Goal: Find specific page/section: Find specific page/section

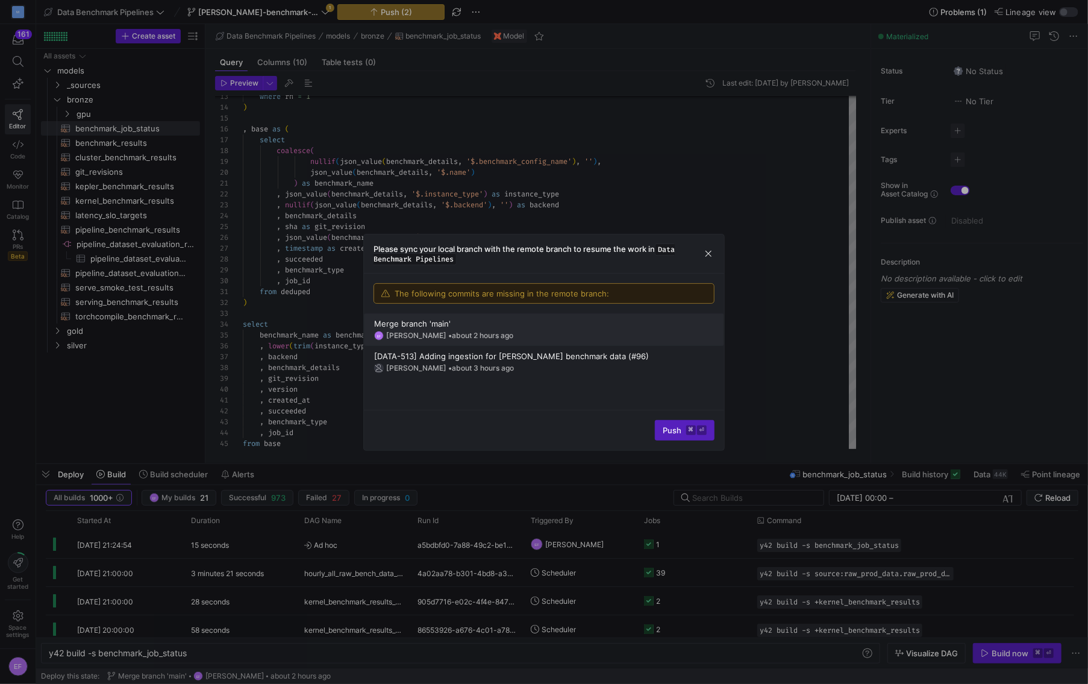
scroll to position [108, 0]
click at [328, 12] on div at bounding box center [544, 342] width 1088 height 684
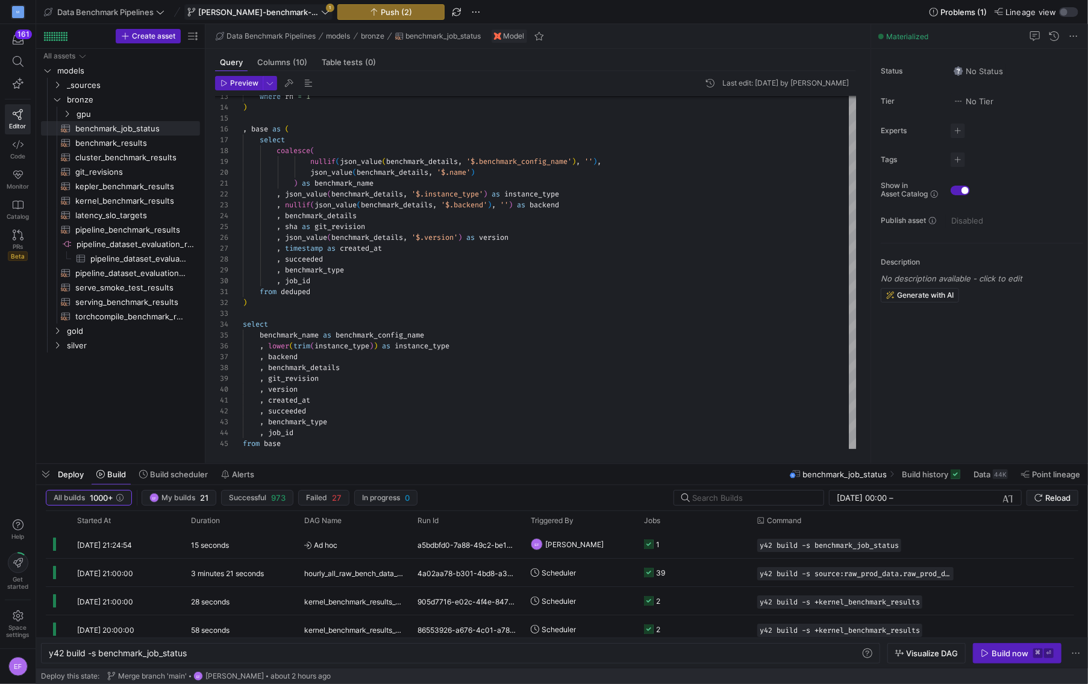
click at [319, 12] on span "[PERSON_NAME]-benchmark-status-timeline" at bounding box center [258, 12] width 121 height 10
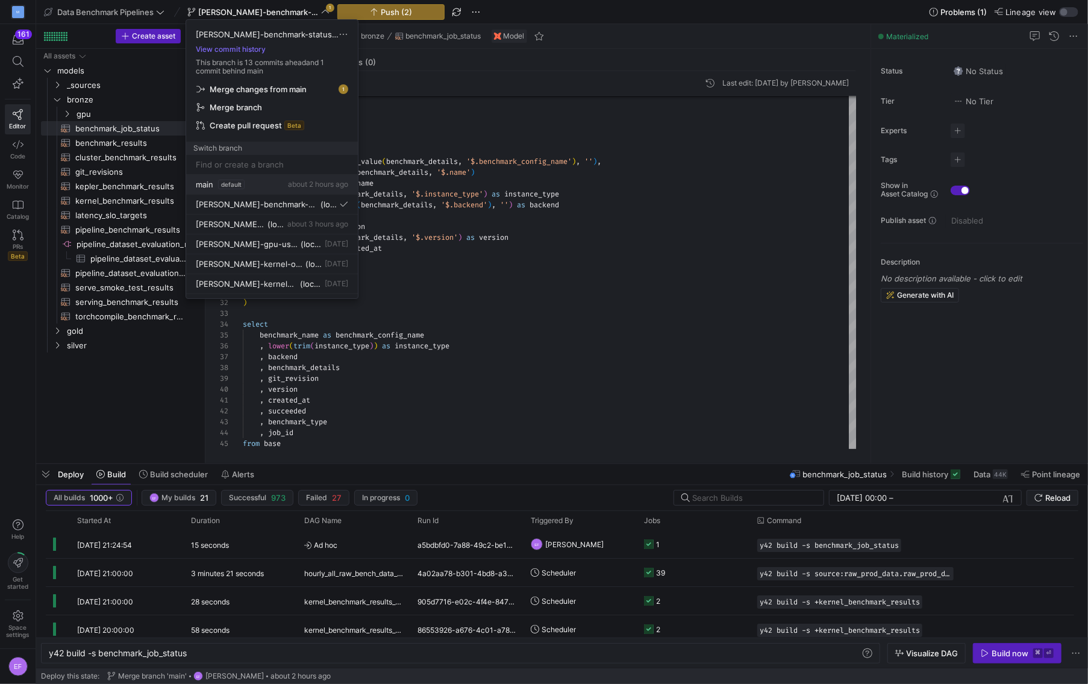
click at [209, 183] on span "main" at bounding box center [204, 185] width 17 height 10
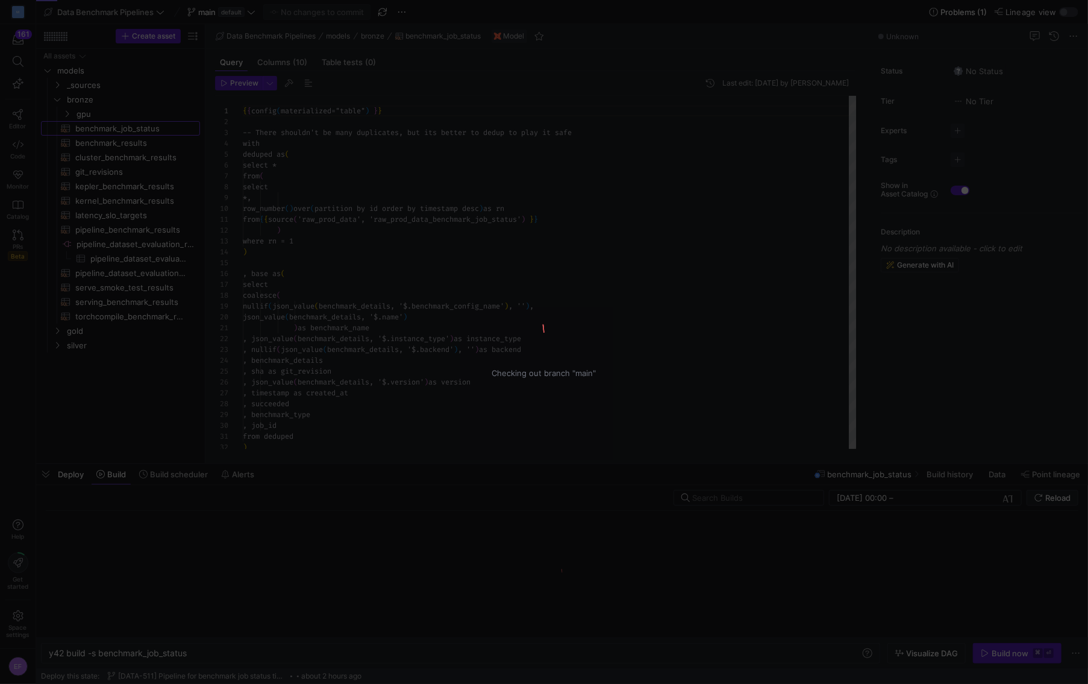
scroll to position [108, 0]
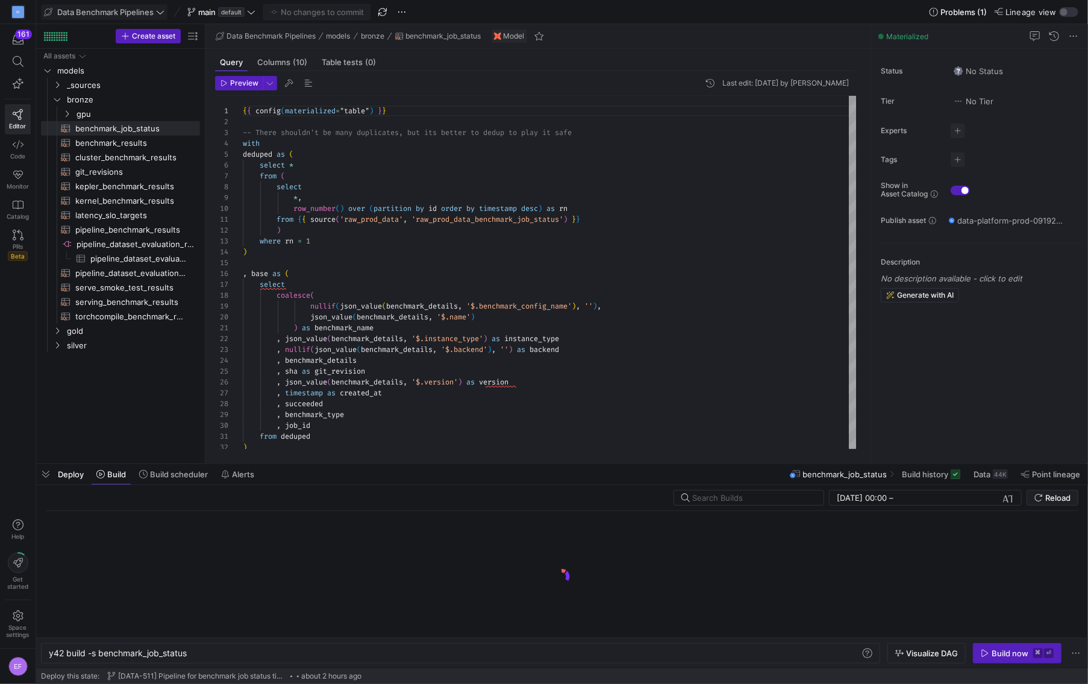
click at [158, 13] on icon at bounding box center [160, 12] width 8 height 8
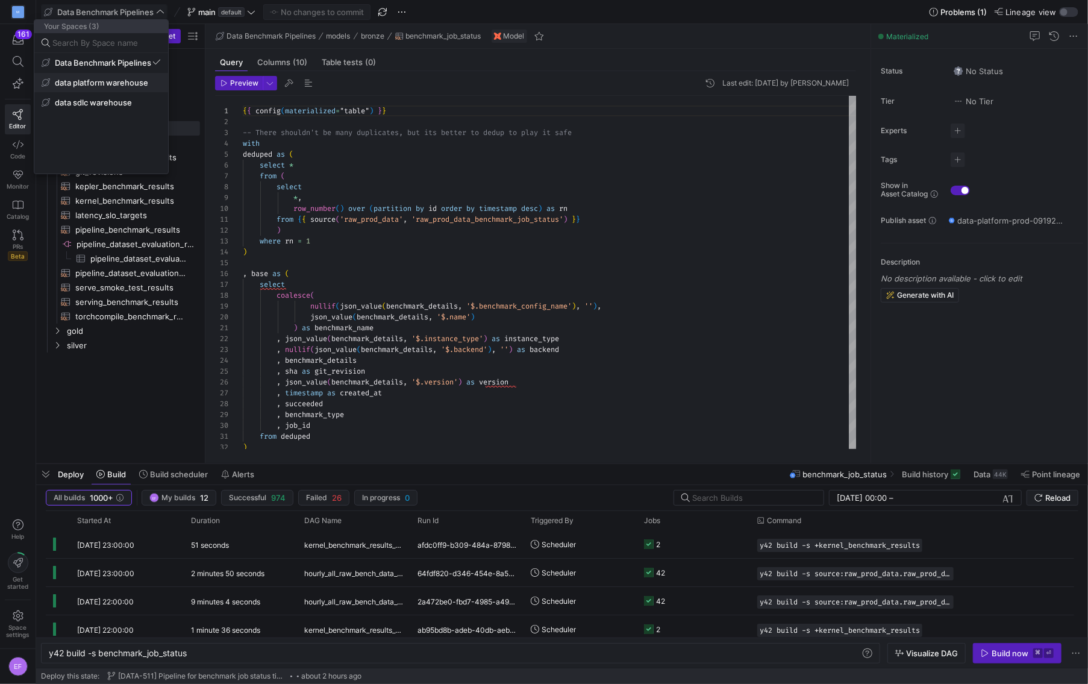
click at [127, 82] on span "data platform warehouse" at bounding box center [101, 83] width 93 height 10
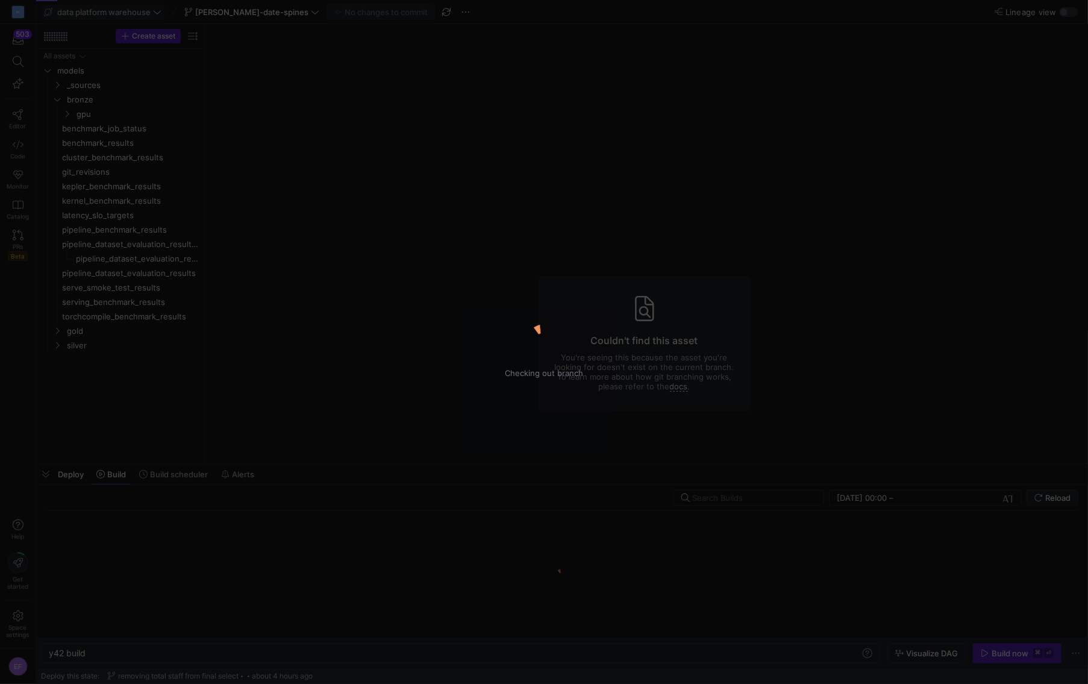
type textarea "y42 build"
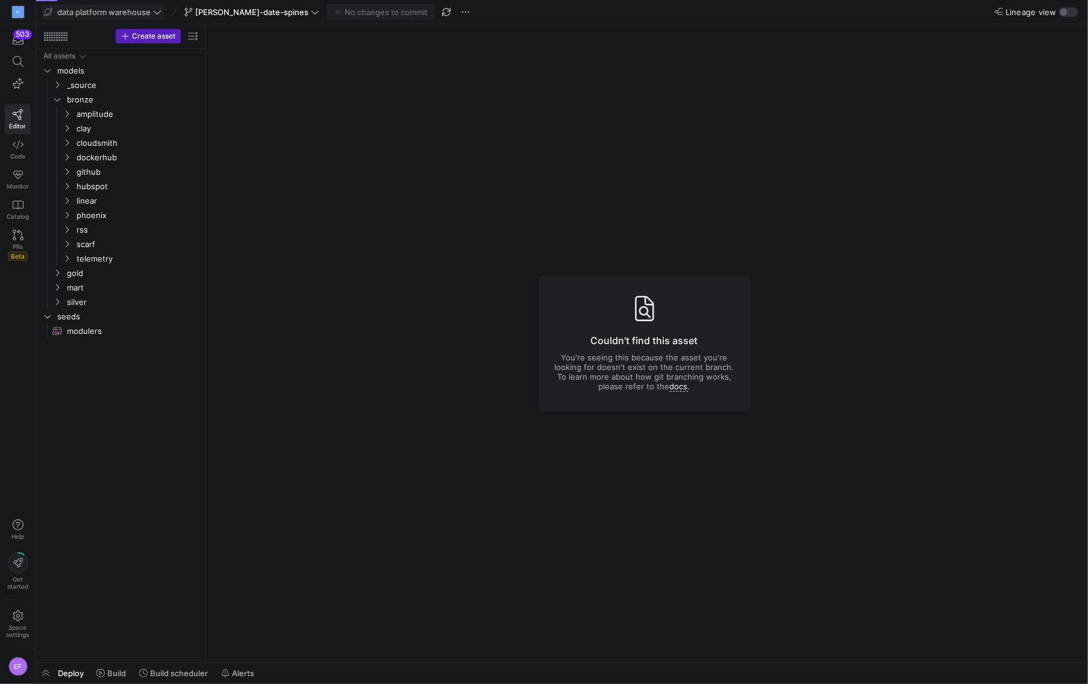
click at [159, 14] on icon at bounding box center [157, 12] width 8 height 8
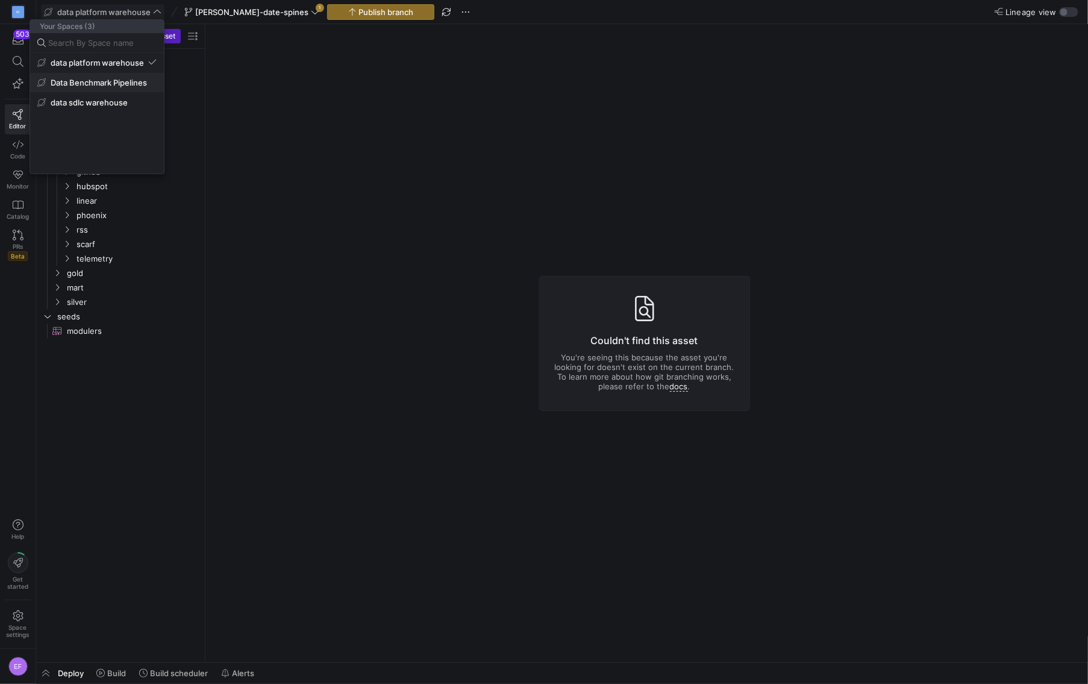
click at [118, 83] on span "Data Benchmark Pipelines" at bounding box center [99, 83] width 96 height 10
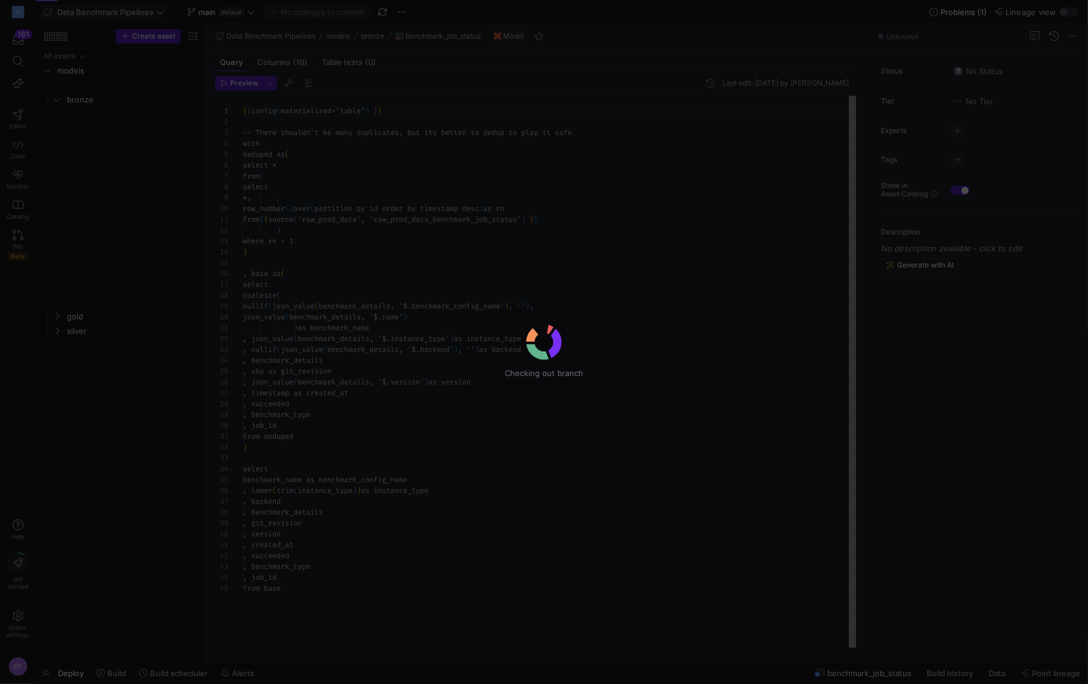
scroll to position [108, 0]
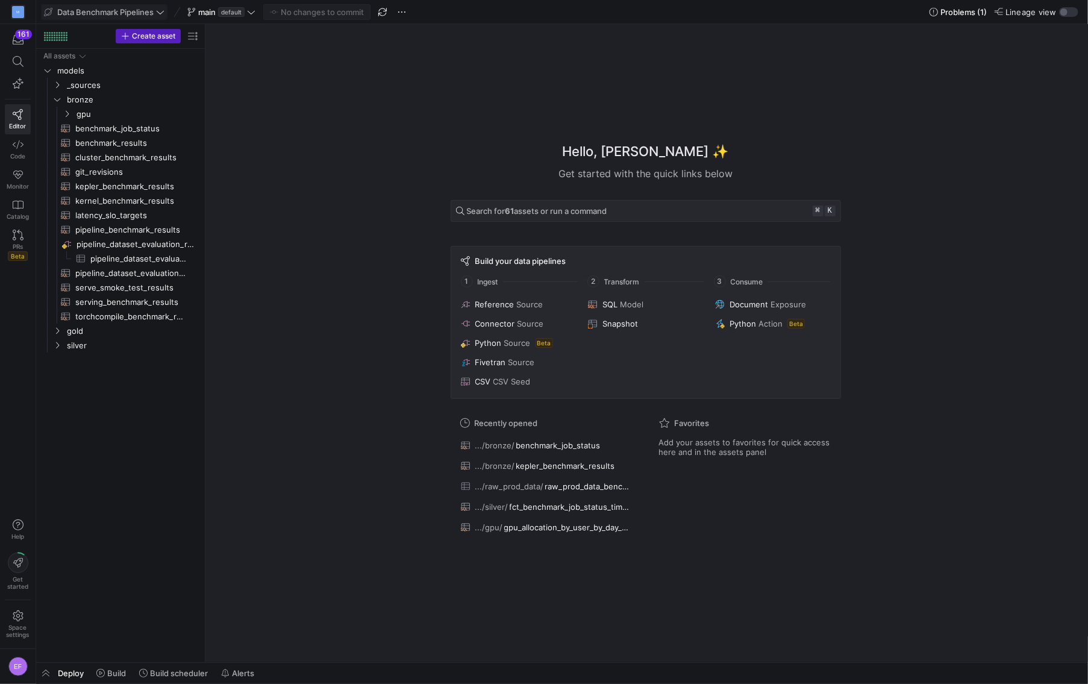
click at [161, 11] on icon at bounding box center [160, 12] width 8 height 8
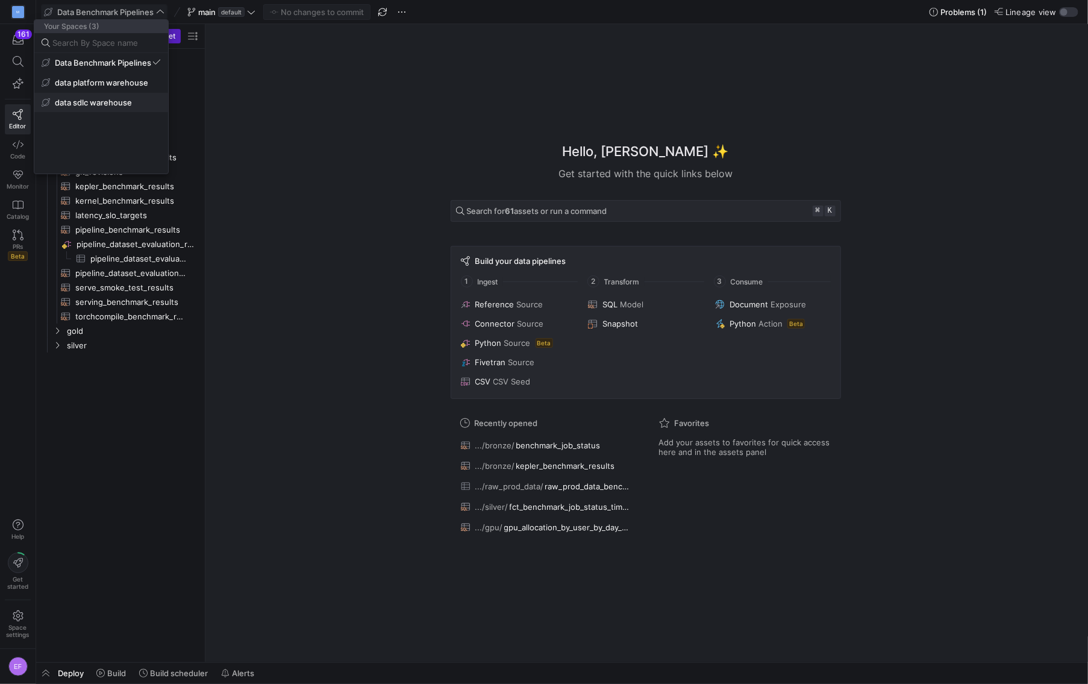
click at [156, 100] on span "data sdlc warehouse" at bounding box center [101, 103] width 119 height 10
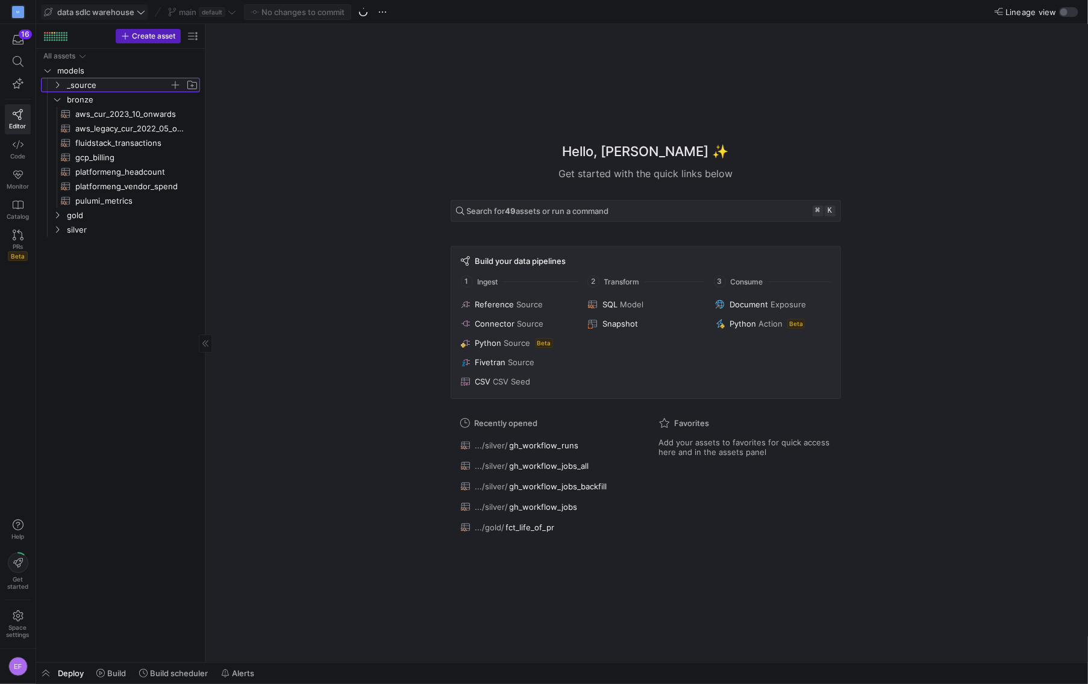
click at [56, 90] on span "_source" at bounding box center [125, 84] width 148 height 13
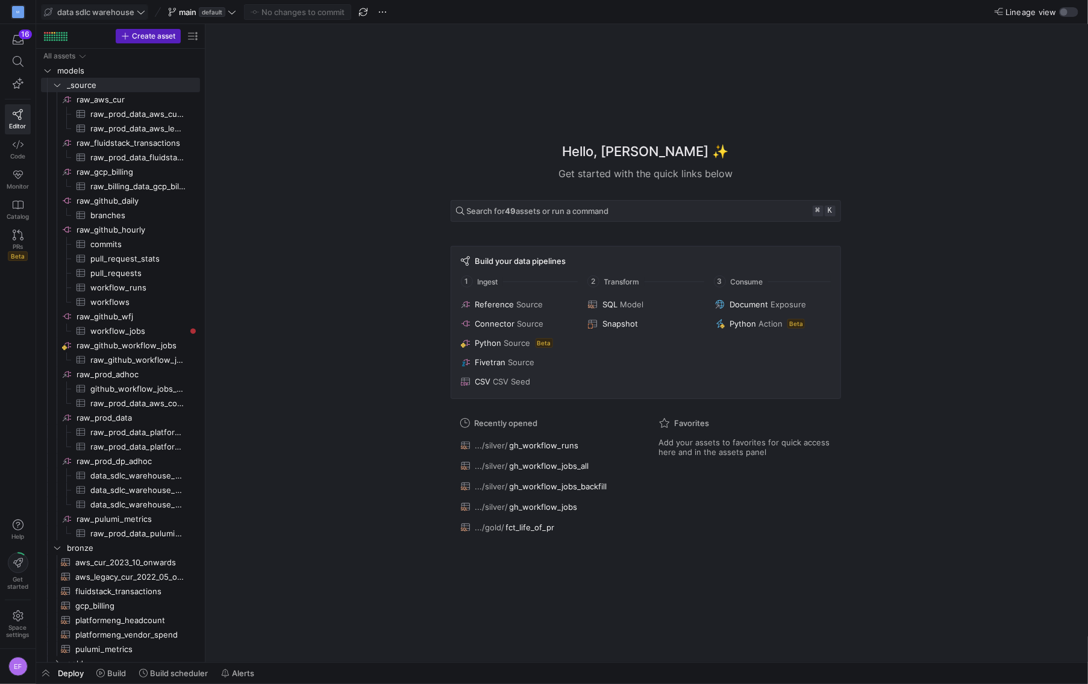
click at [143, 10] on icon at bounding box center [141, 12] width 8 height 8
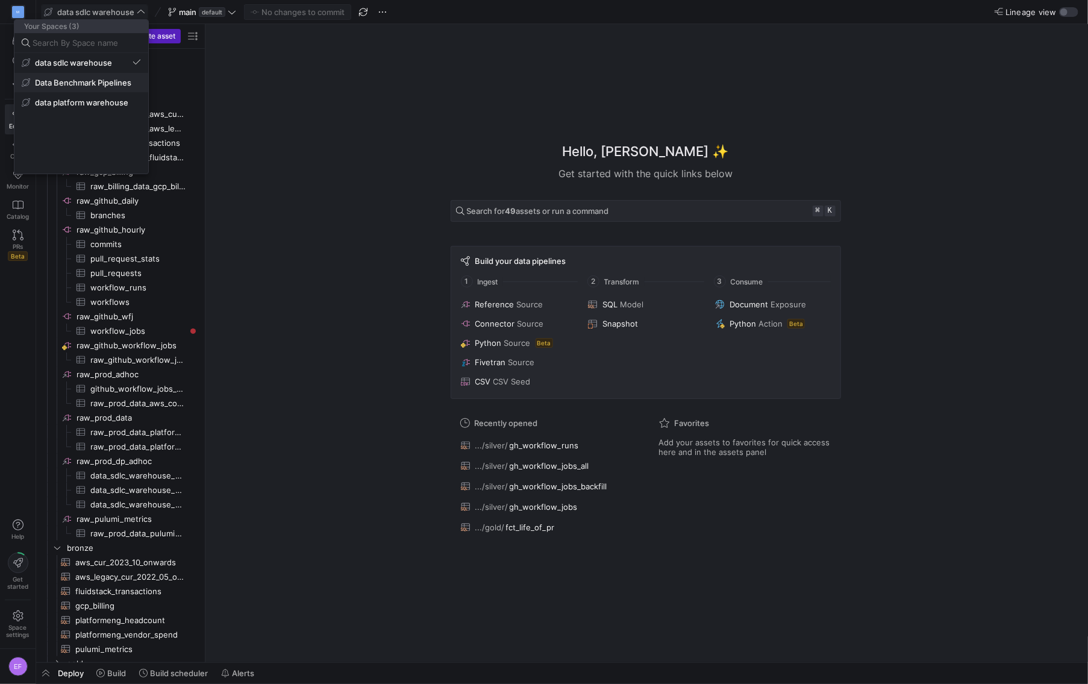
click at [106, 90] on button "Data Benchmark Pipelines" at bounding box center [81, 82] width 134 height 19
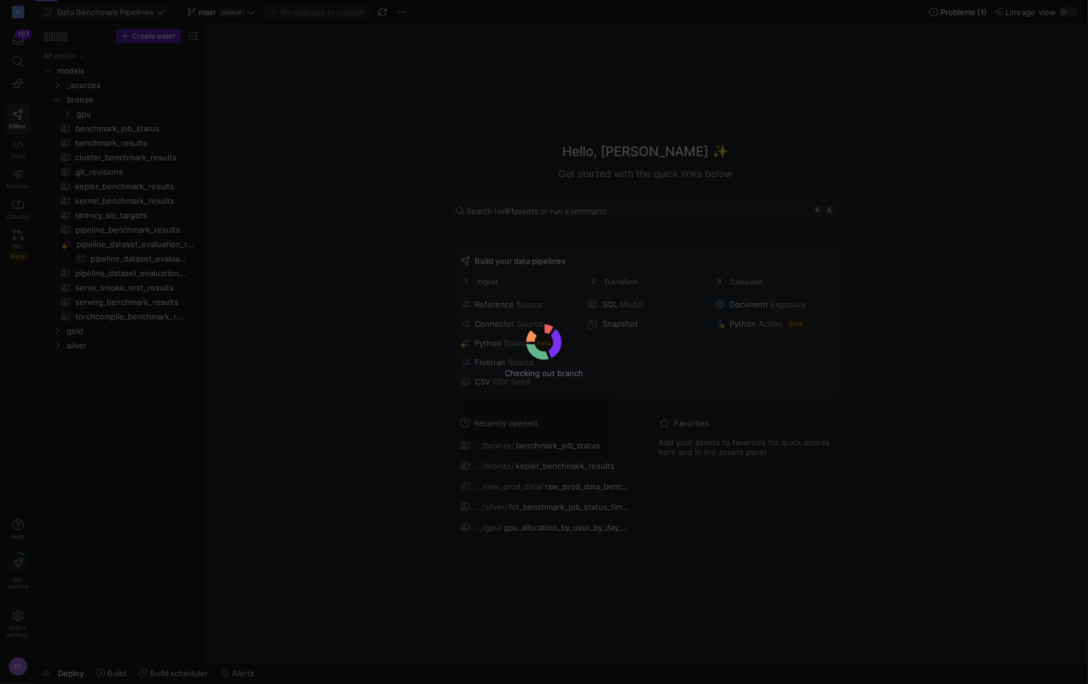
click at [165, 13] on div "Checking out branch" at bounding box center [544, 342] width 1088 height 684
click at [160, 14] on div "Checking out branch" at bounding box center [544, 342] width 1088 height 684
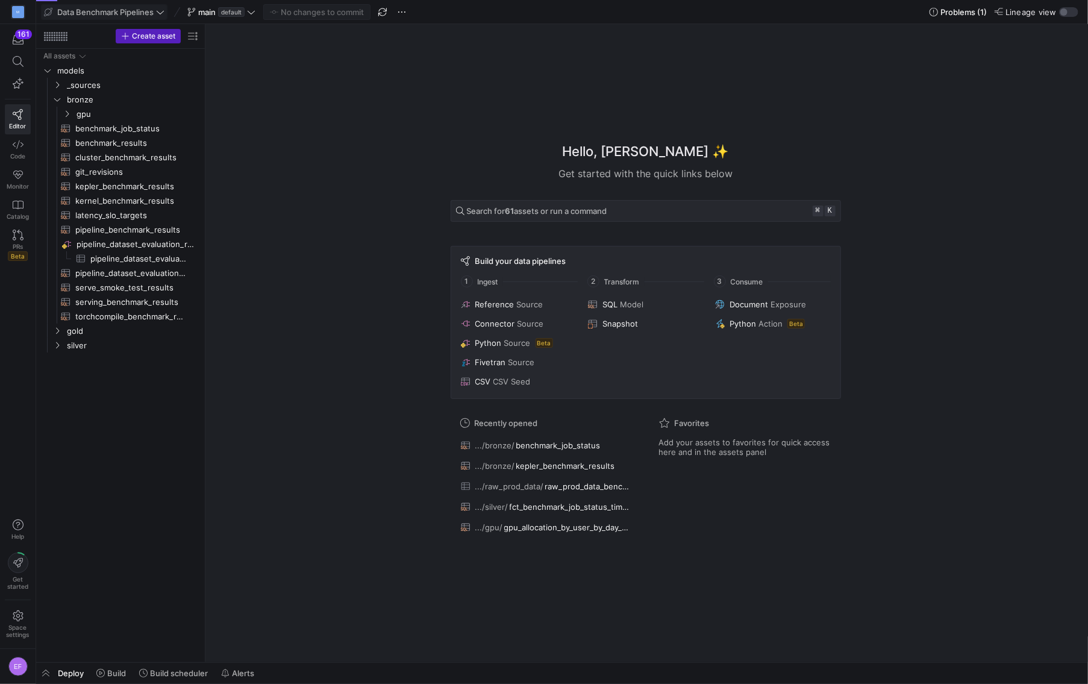
click at [160, 14] on icon at bounding box center [160, 12] width 8 height 8
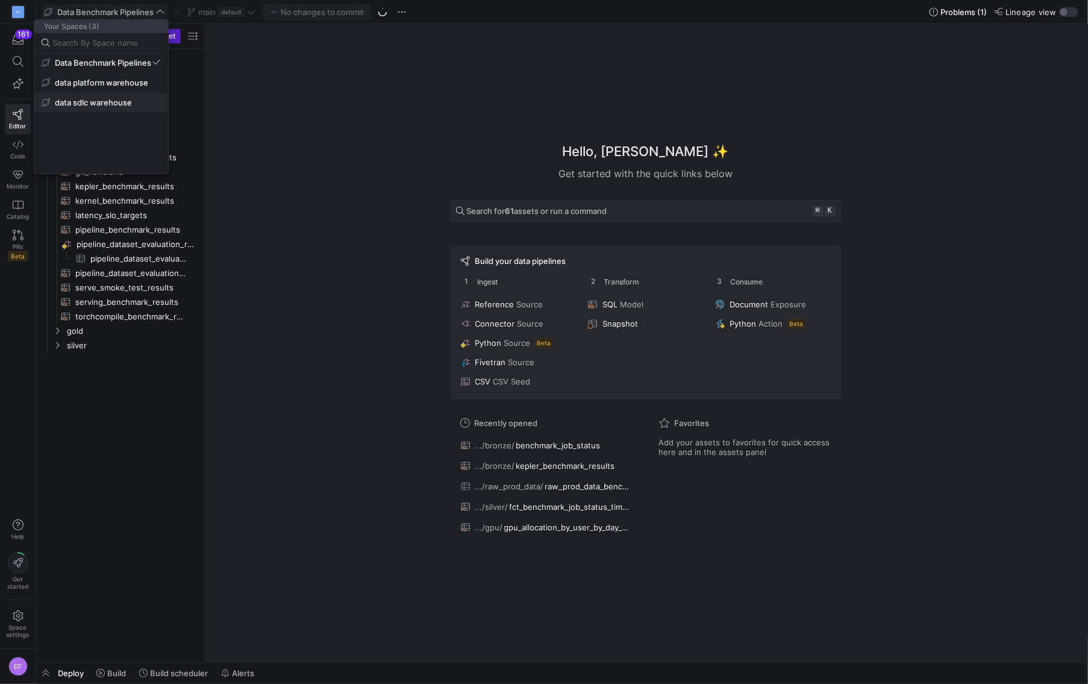
click at [128, 98] on span "data sdlc warehouse" at bounding box center [93, 103] width 77 height 10
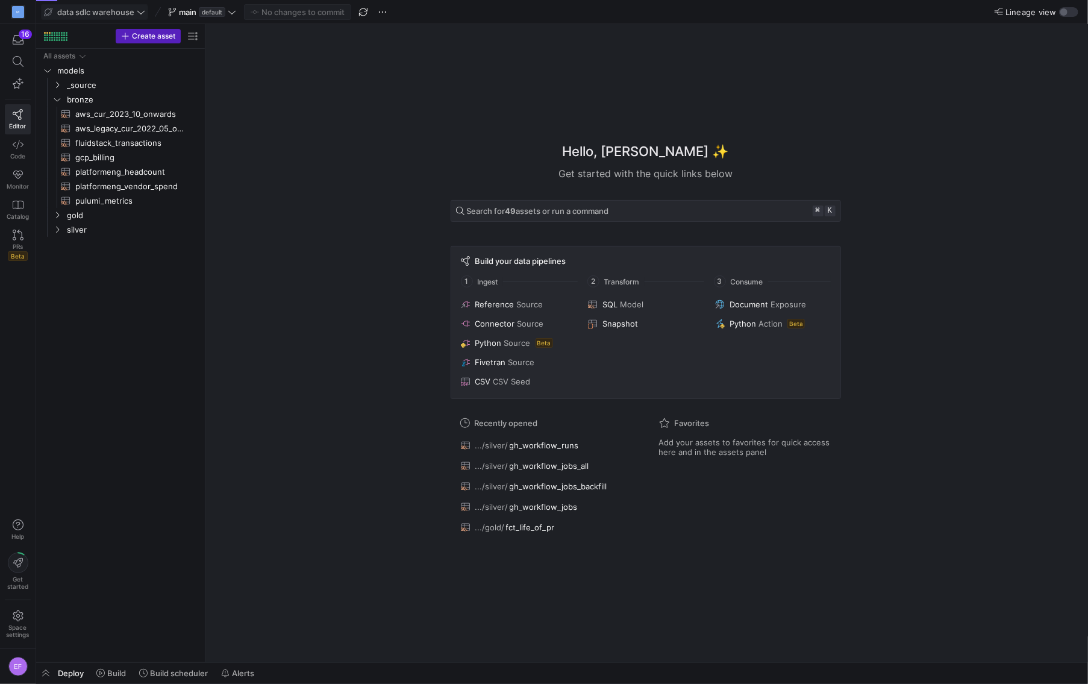
click at [141, 14] on icon at bounding box center [141, 12] width 8 height 8
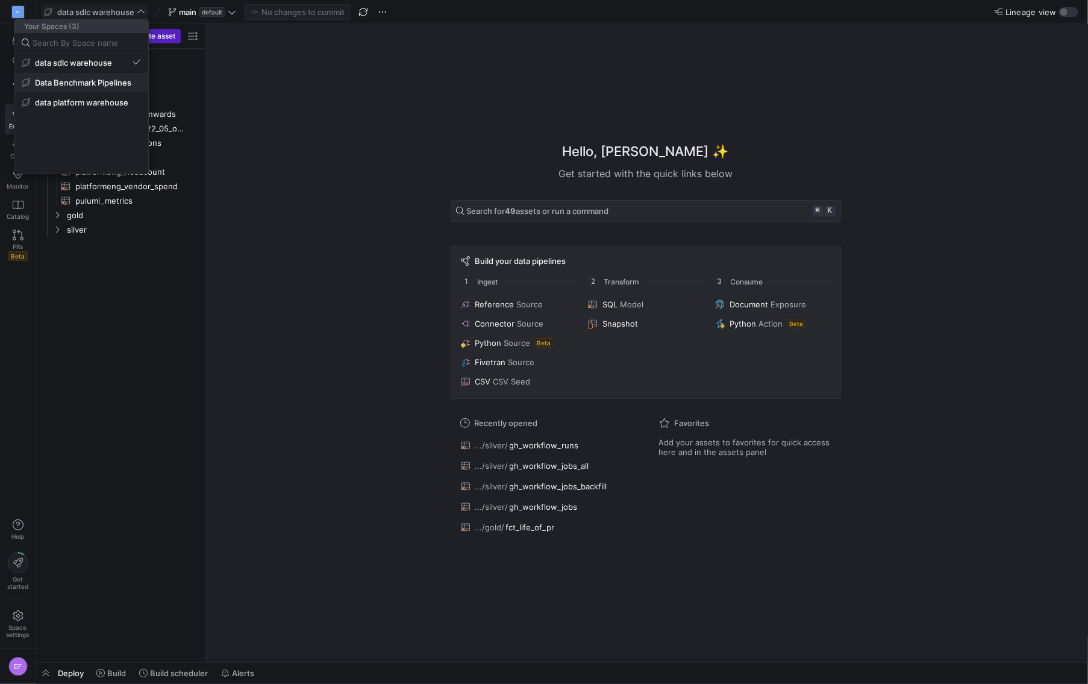
click at [120, 84] on span "Data Benchmark Pipelines" at bounding box center [83, 83] width 96 height 10
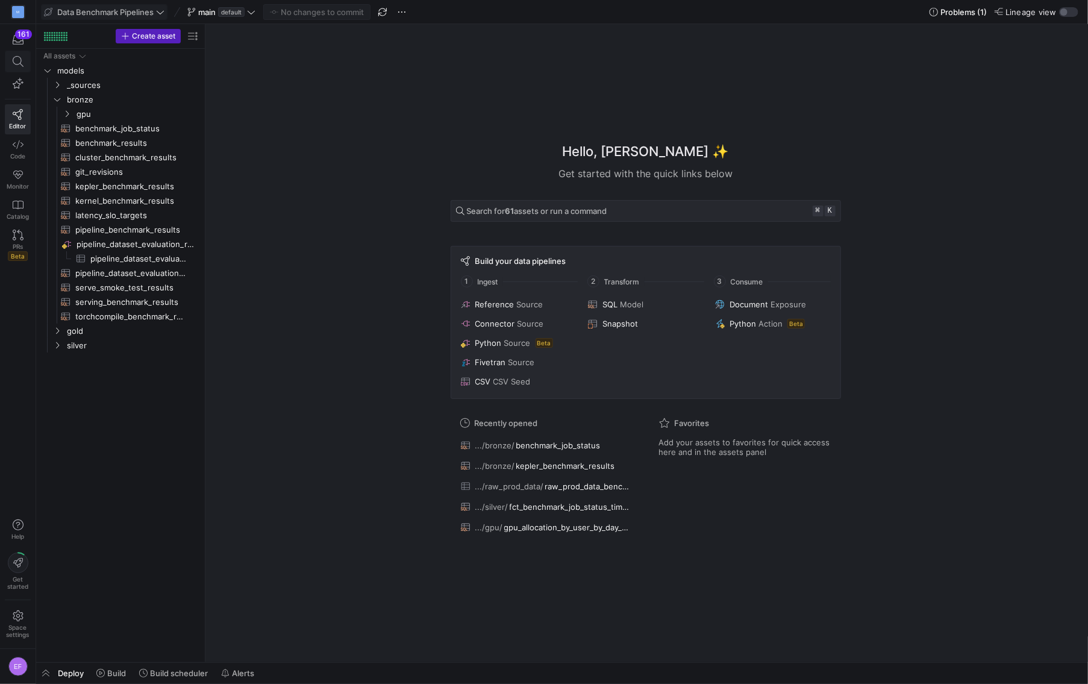
click at [19, 55] on span at bounding box center [17, 61] width 25 height 20
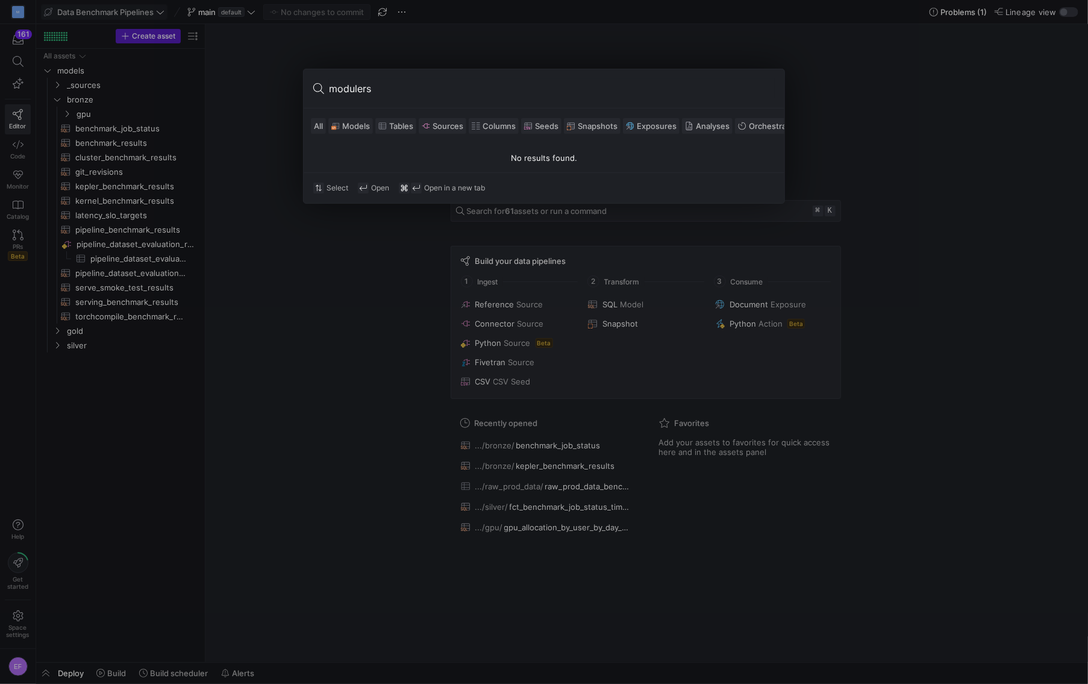
type input "modulers"
click at [238, 119] on div at bounding box center [544, 342] width 1088 height 684
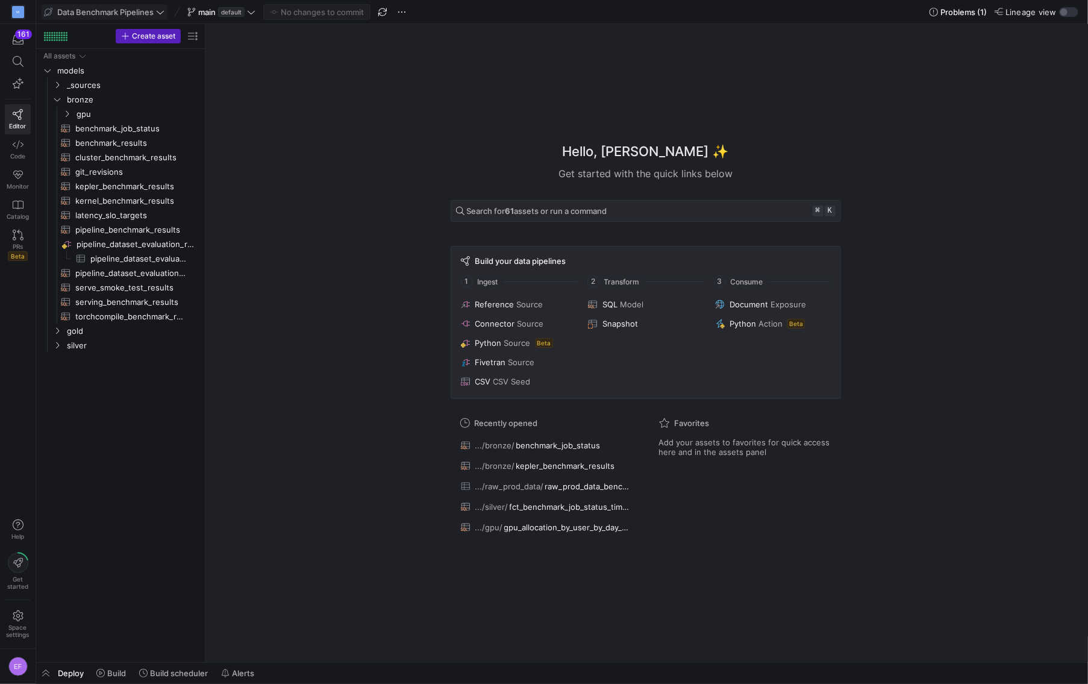
click at [164, 16] on icon at bounding box center [160, 12] width 8 height 8
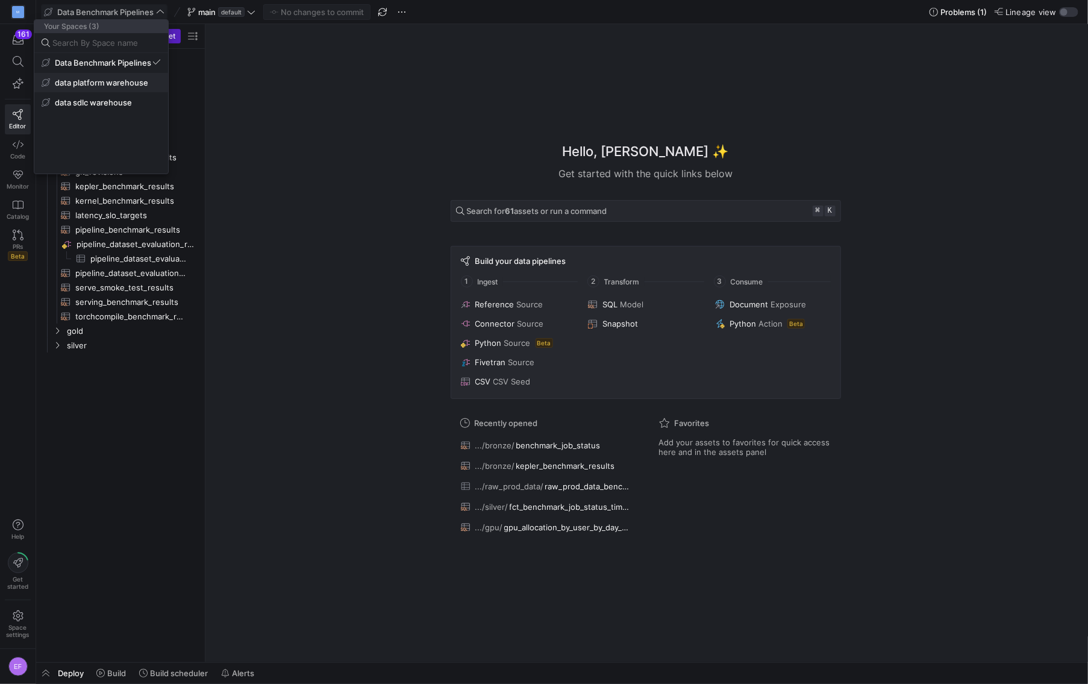
click at [140, 85] on span "data platform warehouse" at bounding box center [101, 83] width 93 height 10
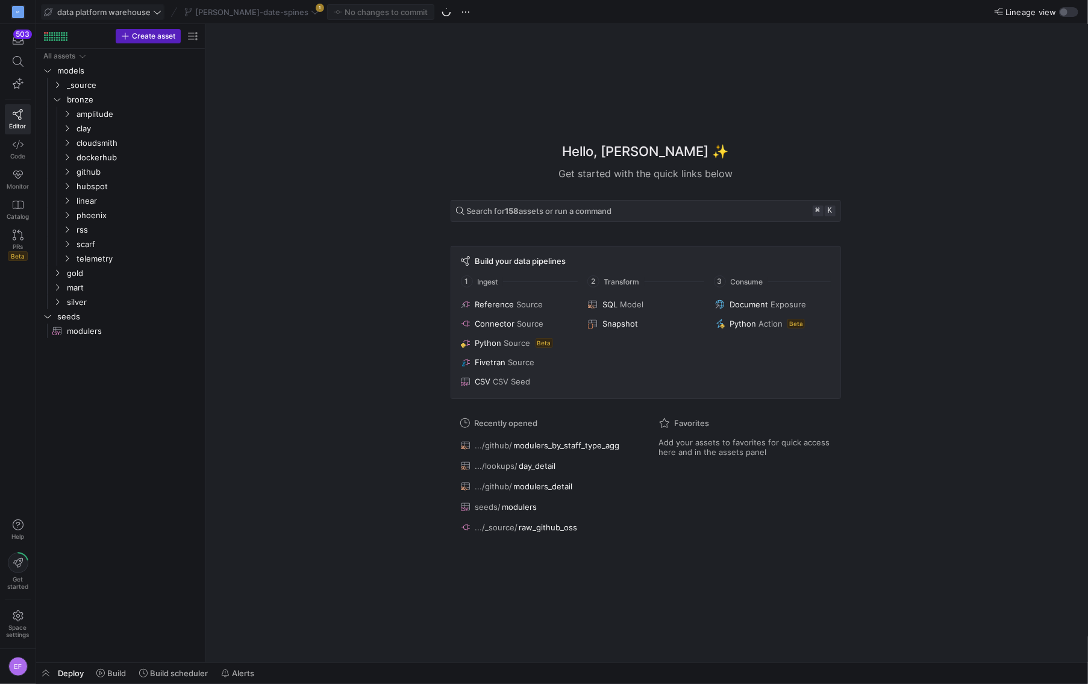
click at [260, 10] on div "[PERSON_NAME]-date-spines 1" at bounding box center [251, 12] width 141 height 16
click at [260, 16] on span "[PERSON_NAME]-date-spines" at bounding box center [251, 12] width 113 height 10
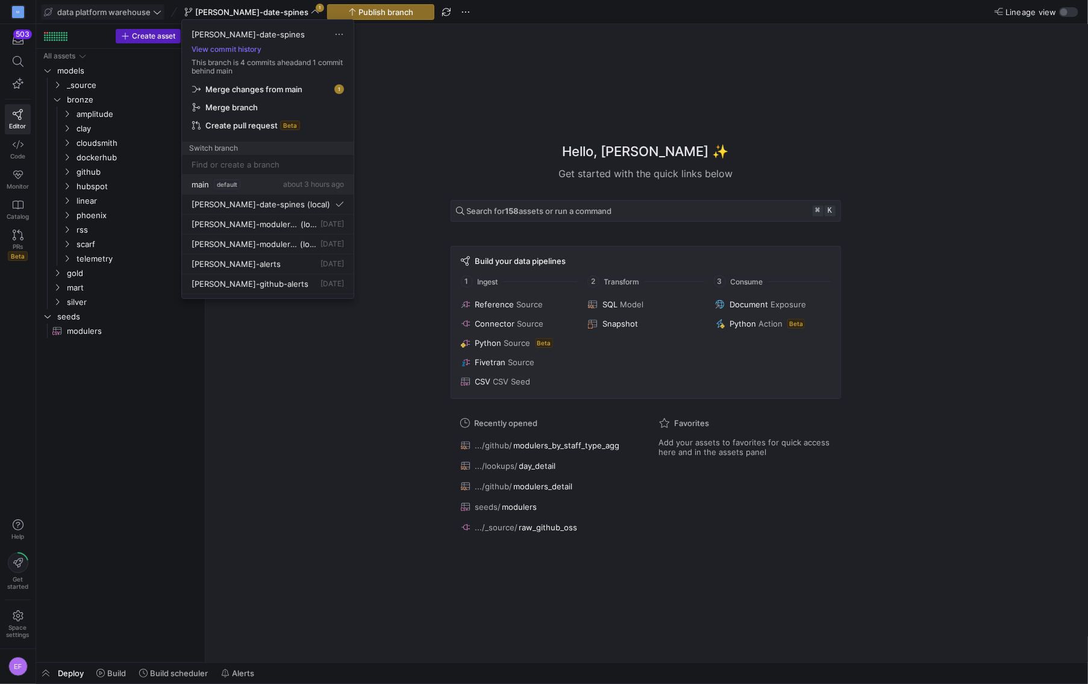
click at [209, 180] on span "main" at bounding box center [200, 185] width 17 height 10
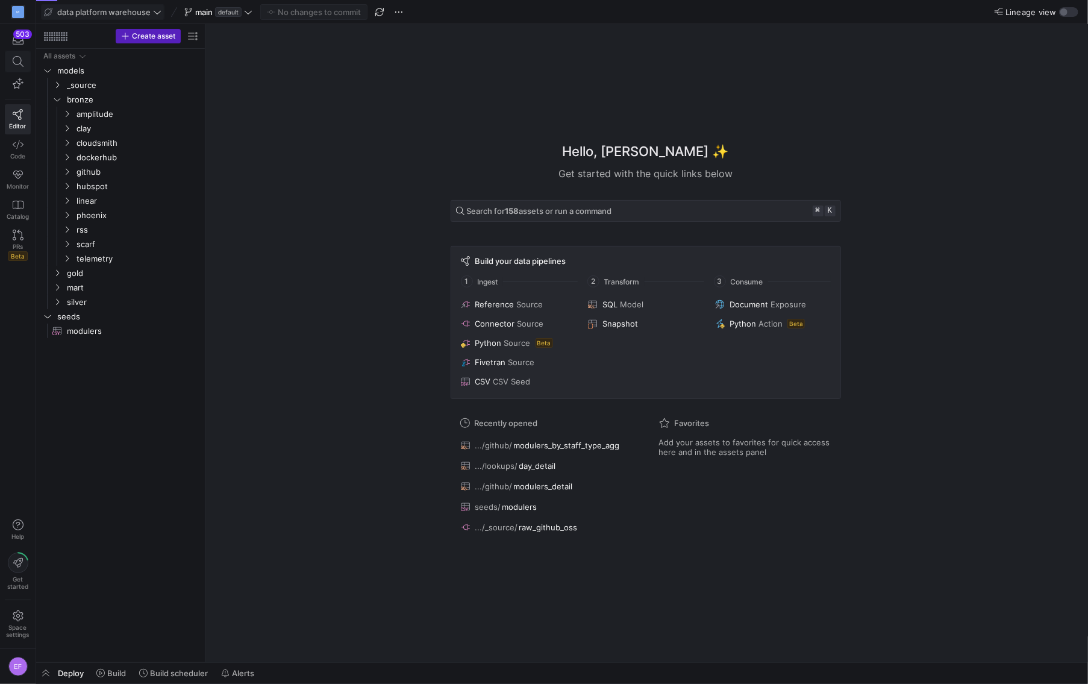
click at [22, 63] on icon at bounding box center [18, 61] width 11 height 11
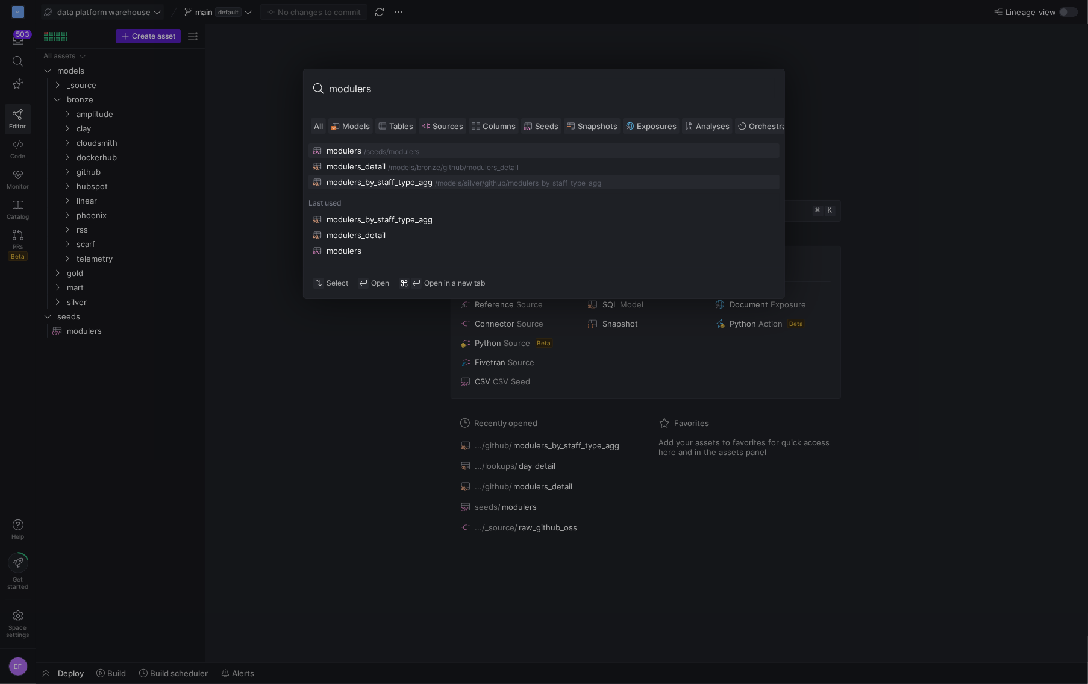
type input "modulers"
click at [528, 185] on div "/modulers_by_staff_type_agg" at bounding box center [554, 183] width 96 height 8
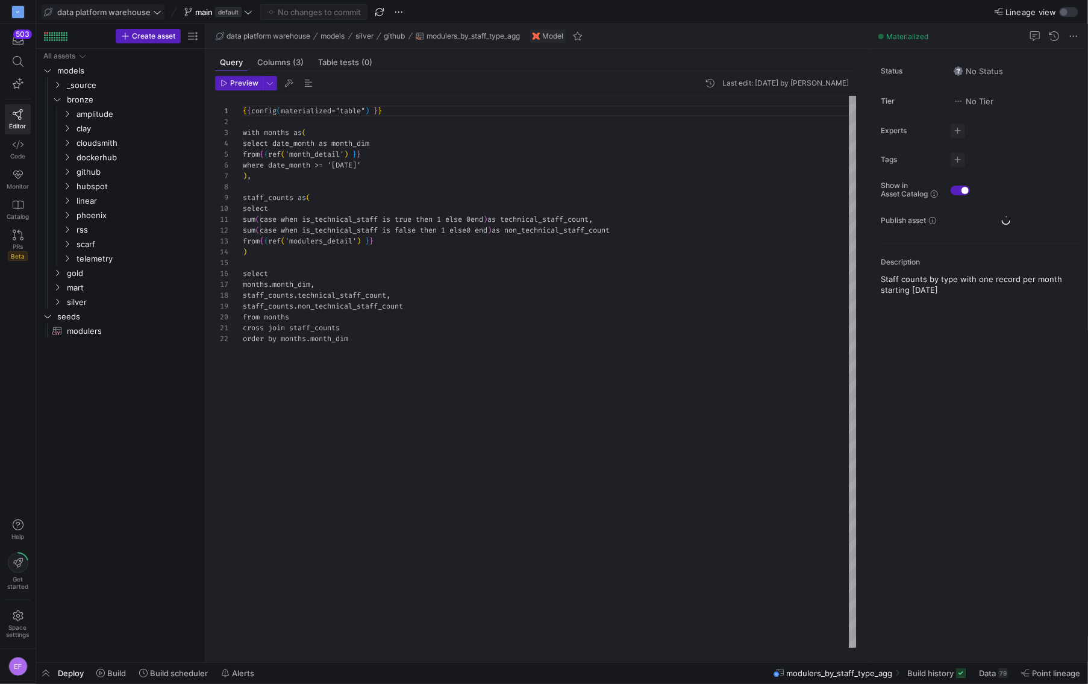
scroll to position [108, 0]
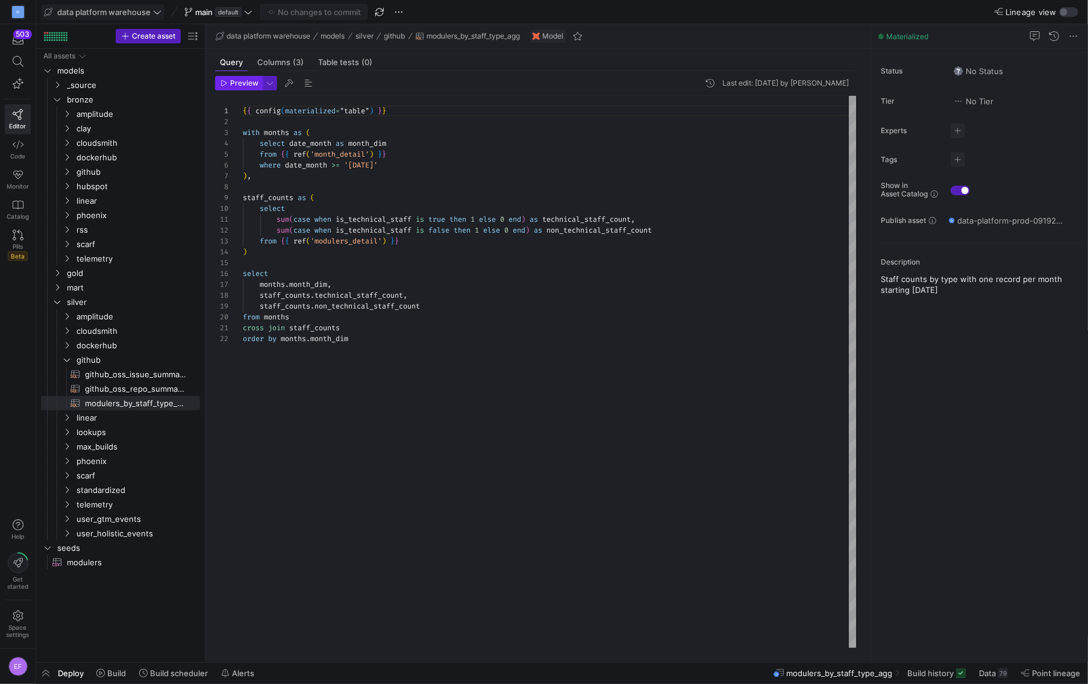
click at [245, 81] on span "Preview" at bounding box center [244, 83] width 28 height 8
